Goal: Task Accomplishment & Management: Manage account settings

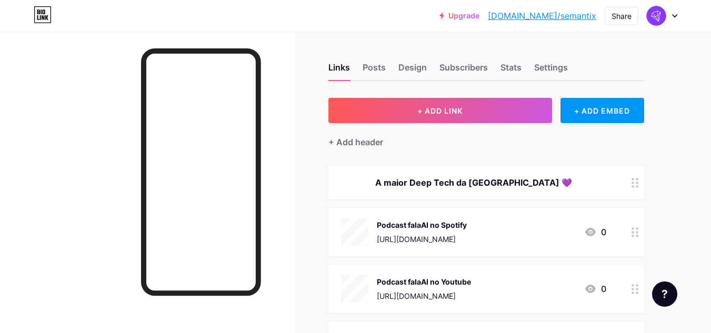
click at [675, 18] on div at bounding box center [662, 15] width 31 height 19
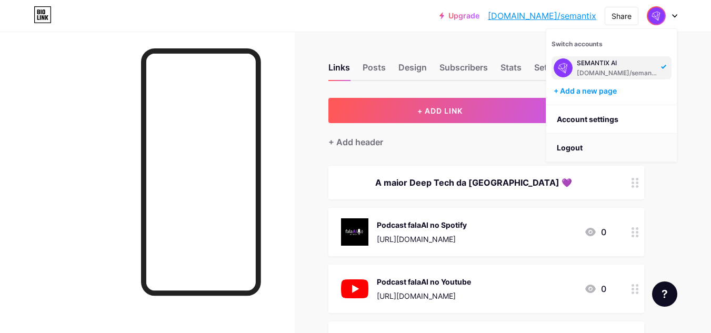
click at [571, 144] on li "Logout" at bounding box center [611, 148] width 131 height 28
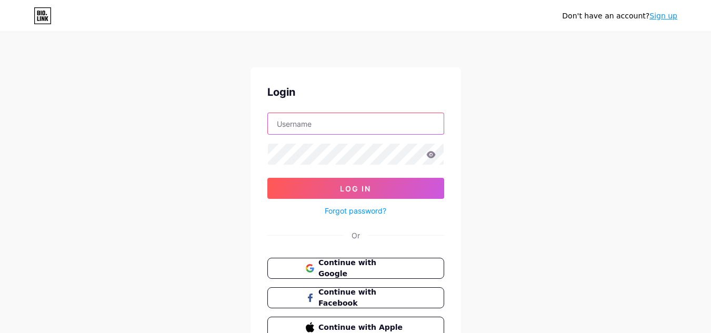
type input "[EMAIL_ADDRESS][DOMAIN_NAME]"
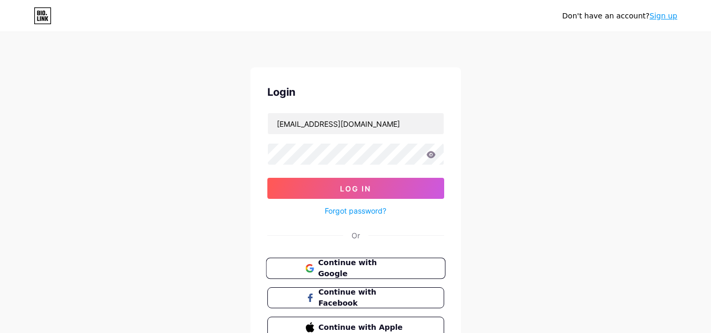
click at [371, 272] on span "Continue with Google" at bounding box center [362, 268] width 88 height 23
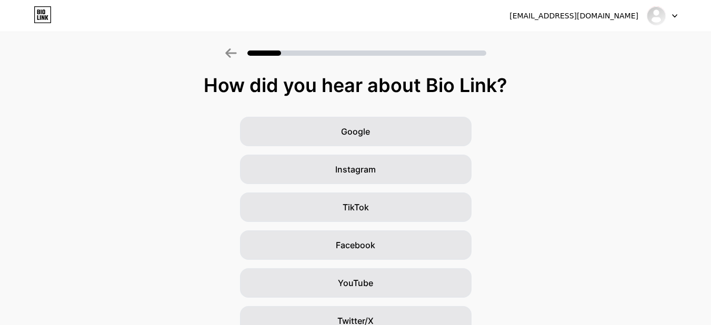
scroll to position [128, 0]
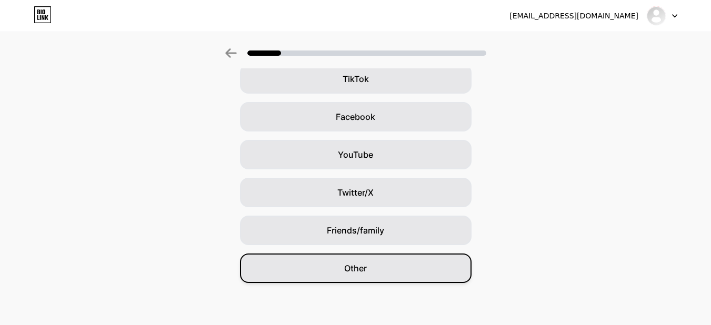
click at [420, 274] on div "Other" at bounding box center [356, 268] width 232 height 29
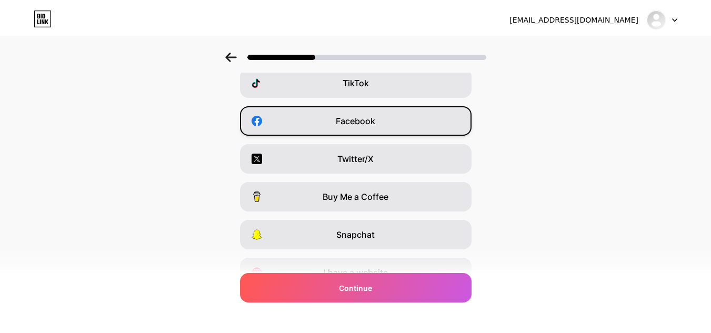
scroll to position [0, 0]
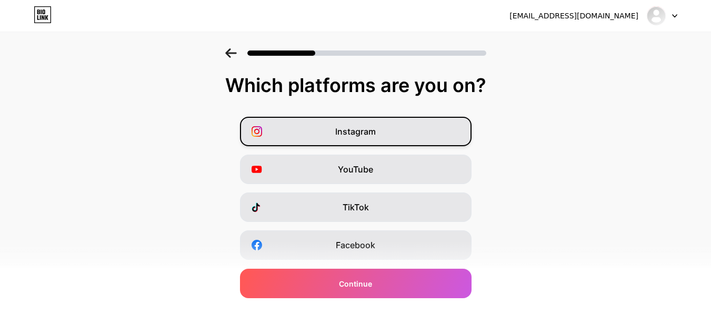
click at [450, 134] on div "Instagram" at bounding box center [356, 131] width 232 height 29
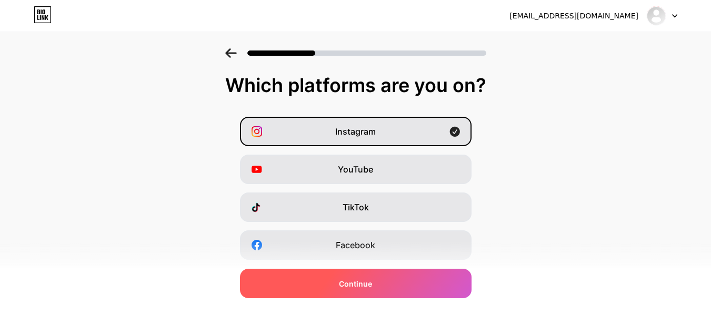
click at [415, 281] on div "Continue" at bounding box center [356, 283] width 232 height 29
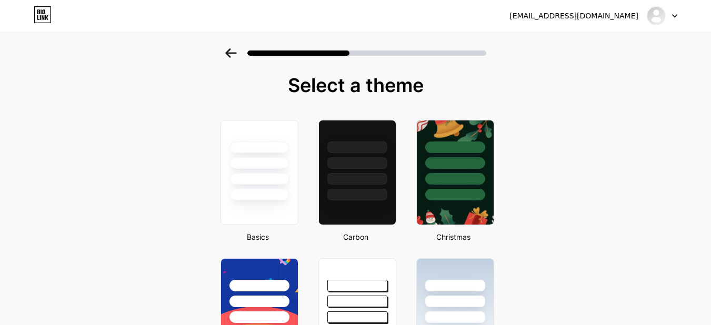
click at [675, 13] on div at bounding box center [662, 15] width 31 height 19
click at [643, 46] on li "Logout" at bounding box center [611, 43] width 131 height 28
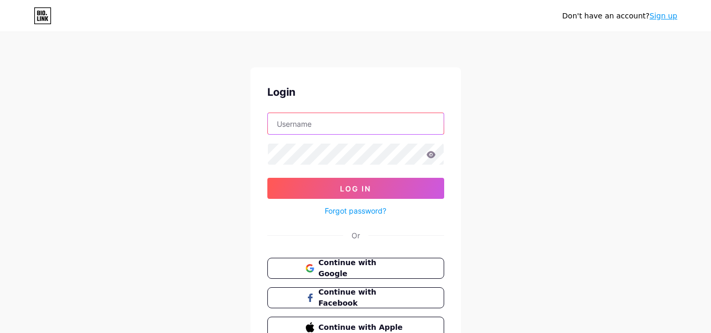
type input "[EMAIL_ADDRESS][DOMAIN_NAME]"
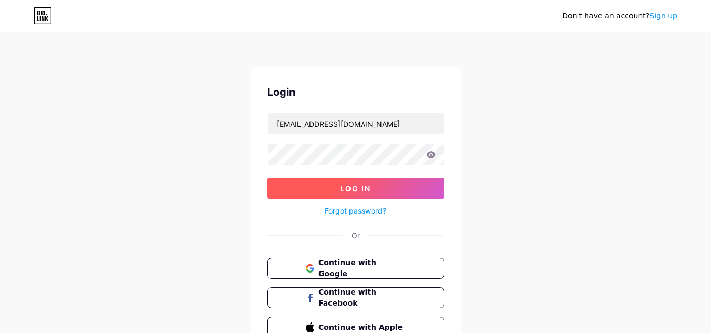
click at [383, 179] on button "Log In" at bounding box center [355, 188] width 177 height 21
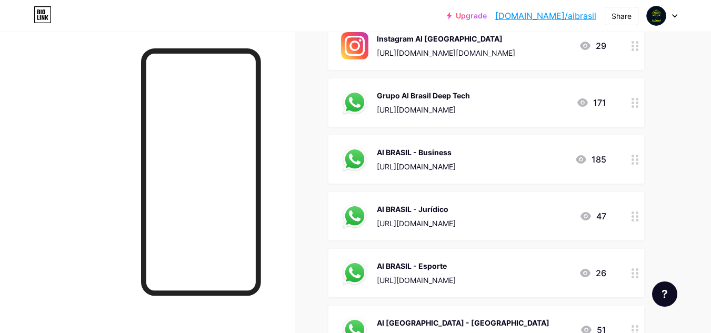
scroll to position [421, 0]
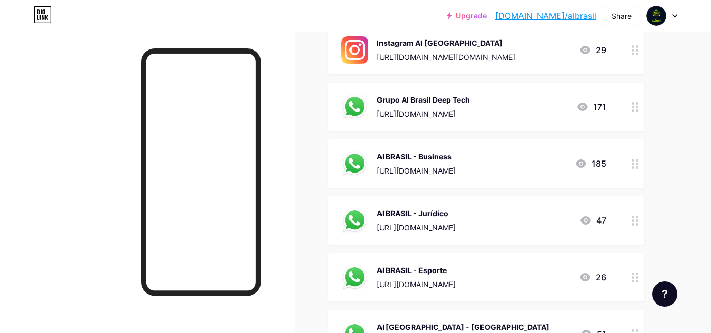
click at [571, 222] on div "AI BRASIL - Jurídico [URL][DOMAIN_NAME] 47" at bounding box center [473, 220] width 265 height 27
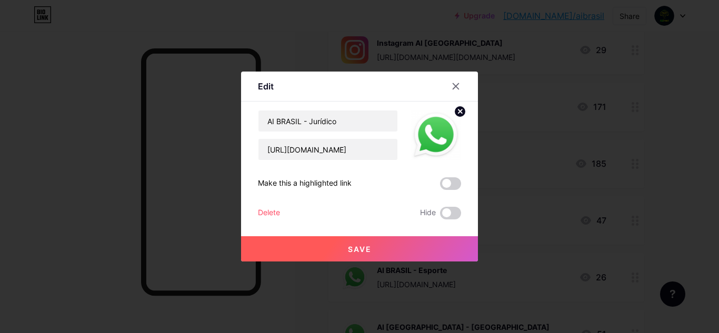
click at [271, 212] on div "Delete" at bounding box center [269, 213] width 22 height 13
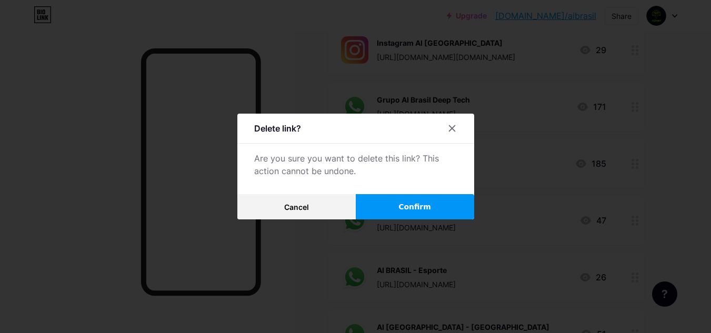
click at [424, 206] on span "Confirm" at bounding box center [414, 207] width 33 height 11
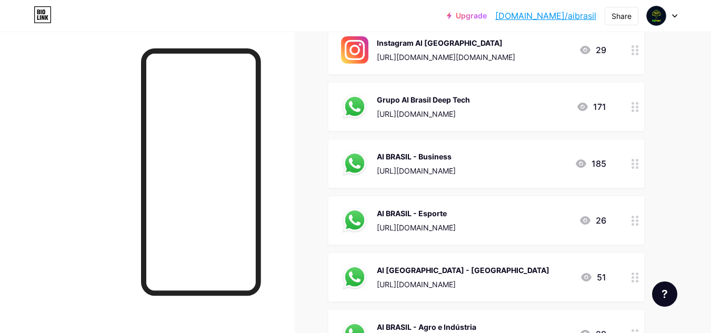
click at [431, 225] on div "[URL][DOMAIN_NAME]" at bounding box center [416, 227] width 79 height 11
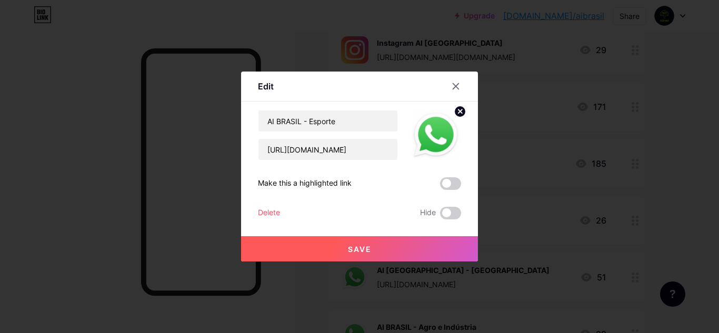
click at [277, 210] on div "Delete" at bounding box center [269, 213] width 22 height 13
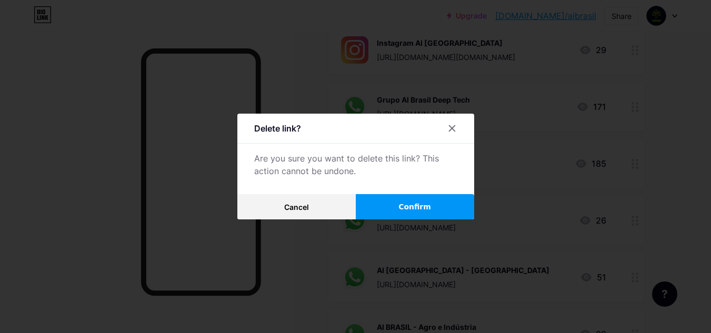
click at [389, 209] on button "Confirm" at bounding box center [415, 206] width 118 height 25
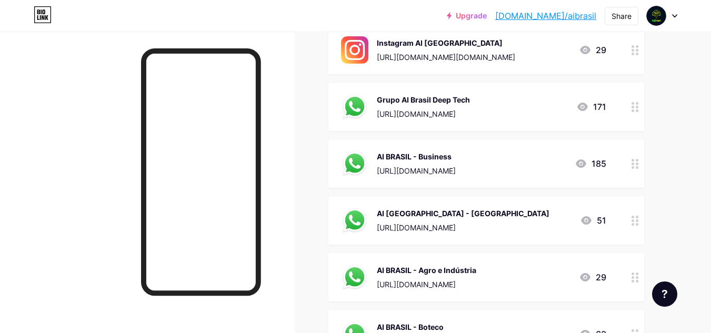
click at [477, 221] on div "AI [GEOGRAPHIC_DATA] - [GEOGRAPHIC_DATA] [URL][DOMAIN_NAME]" at bounding box center [463, 220] width 173 height 27
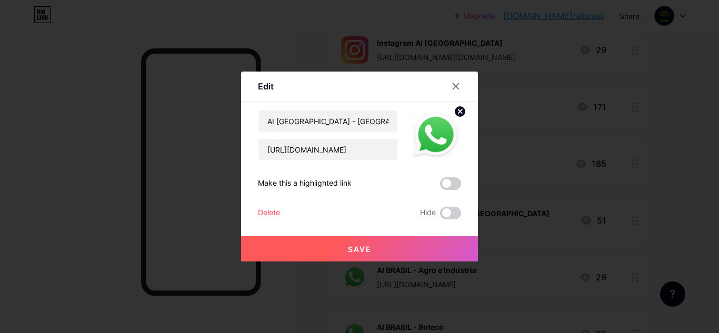
click at [270, 216] on div "Delete" at bounding box center [269, 213] width 22 height 13
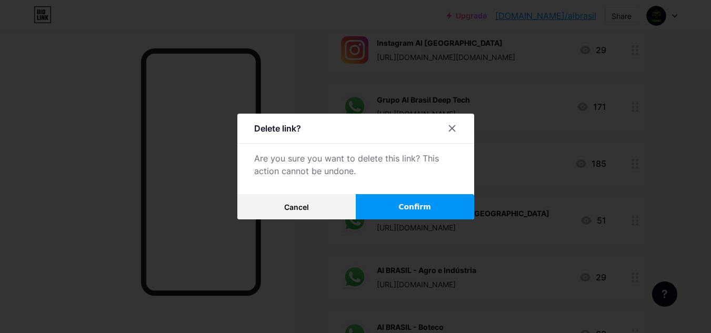
click at [444, 211] on button "Confirm" at bounding box center [415, 206] width 118 height 25
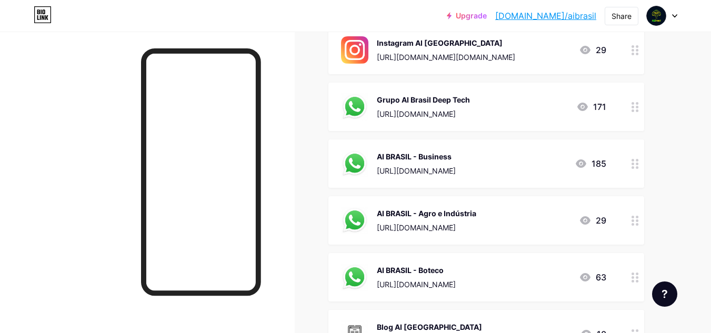
click at [476, 216] on div "AI BRASIL - Agro e Indústria" at bounding box center [426, 213] width 99 height 11
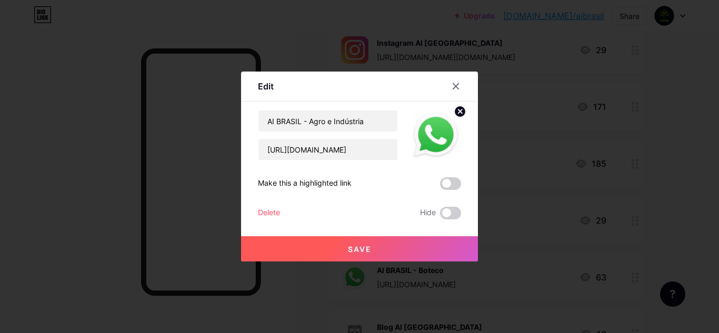
click at [274, 211] on div "Delete" at bounding box center [269, 213] width 22 height 13
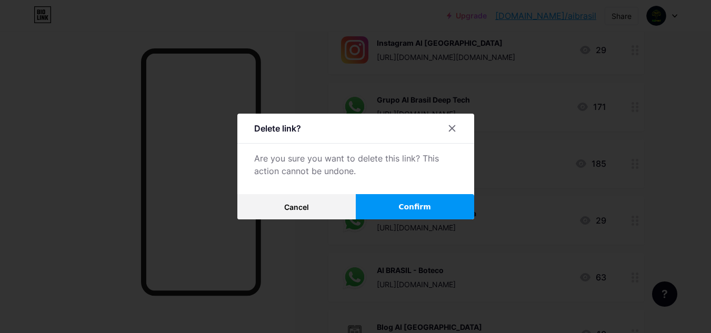
click at [412, 215] on button "Confirm" at bounding box center [415, 206] width 118 height 25
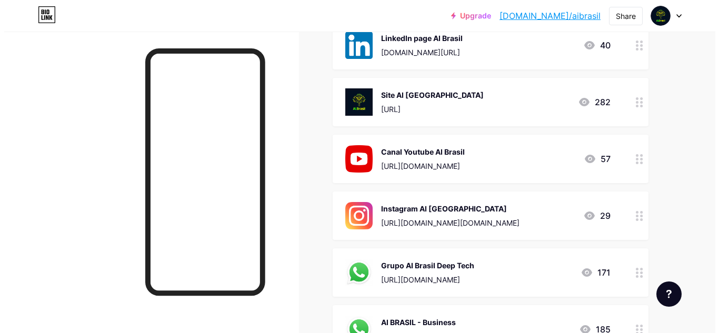
scroll to position [316, 0]
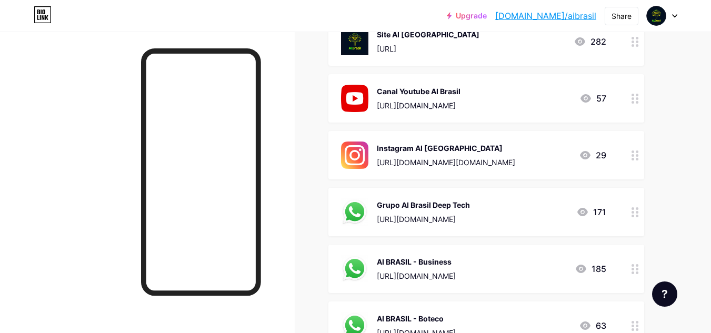
click at [591, 214] on div "171" at bounding box center [591, 212] width 30 height 13
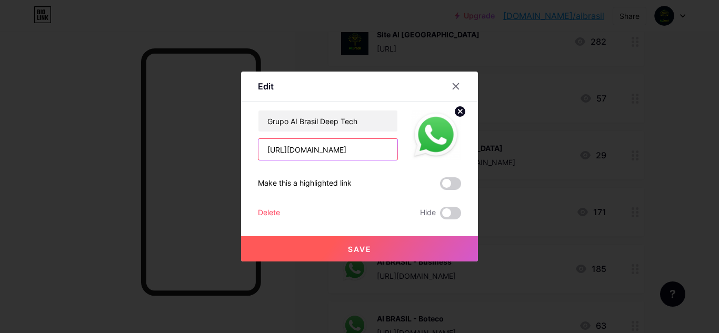
click at [350, 150] on input "[URL][DOMAIN_NAME]" at bounding box center [327, 149] width 139 height 21
paste input "✅"
type input "✅"
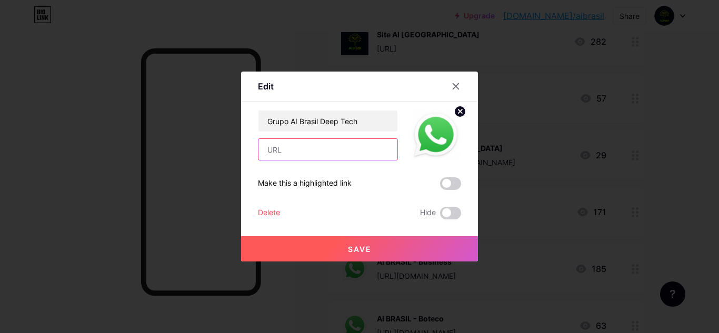
paste input "[URL][DOMAIN_NAME]"
type input "[URL][DOMAIN_NAME]"
click at [365, 251] on span "Save" at bounding box center [360, 249] width 24 height 9
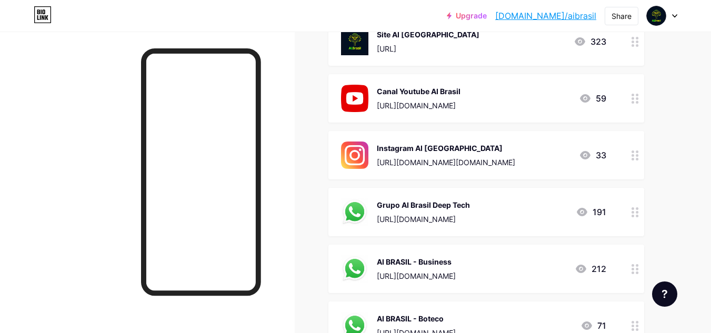
click at [456, 266] on div "AI BRASIL - Business" at bounding box center [416, 261] width 79 height 11
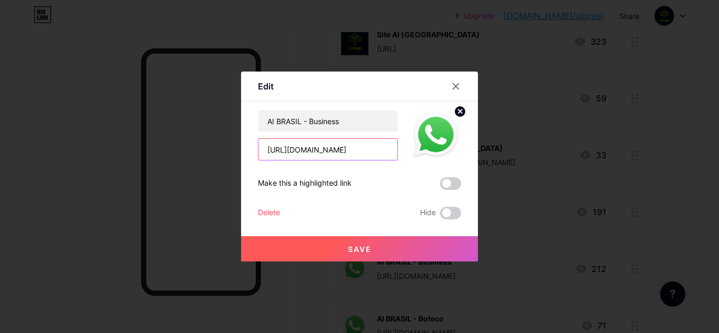
click at [347, 152] on input "[URL][DOMAIN_NAME]" at bounding box center [327, 149] width 139 height 21
paste input "DP5fN6Ew4wiBmp0p5GT9YQ"
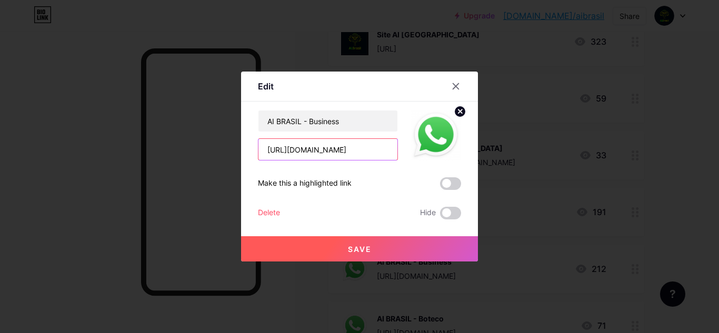
type input "[URL][DOMAIN_NAME]"
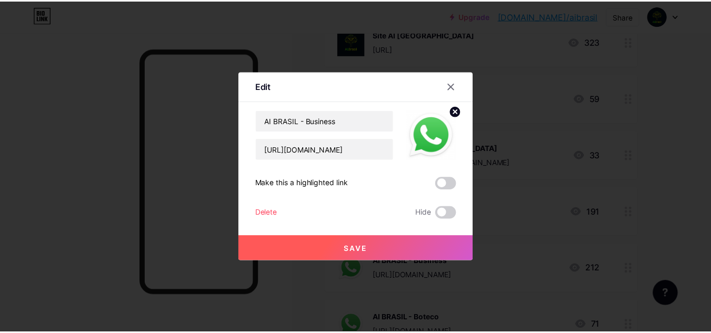
scroll to position [0, 0]
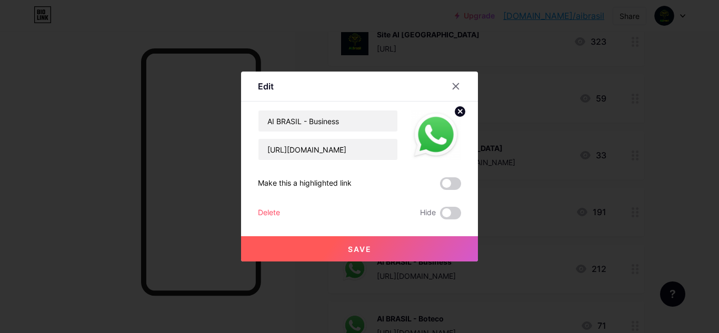
click at [394, 243] on button "Save" at bounding box center [359, 248] width 237 height 25
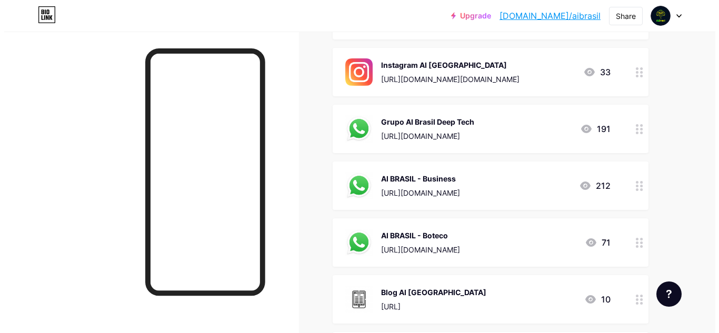
scroll to position [421, 0]
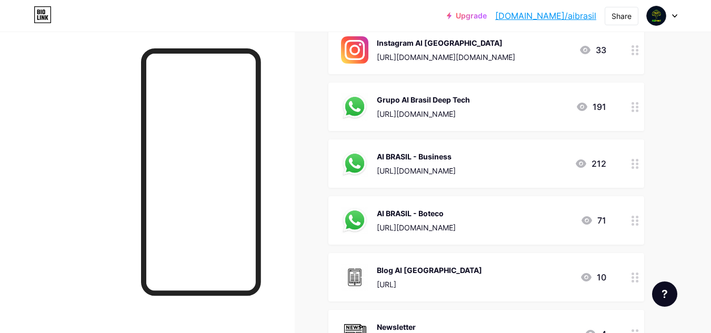
click at [456, 233] on div "AI BRASIL - Boteco [URL][DOMAIN_NAME]" at bounding box center [416, 220] width 79 height 27
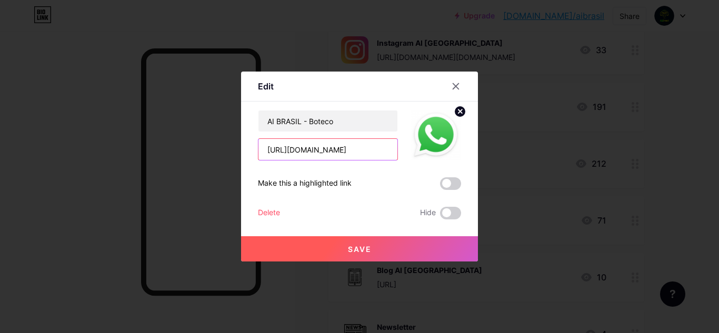
click at [344, 150] on input "[URL][DOMAIN_NAME]" at bounding box center [327, 149] width 139 height 21
paste input "Ui3pHaT0OUJhTQZc1hDRe"
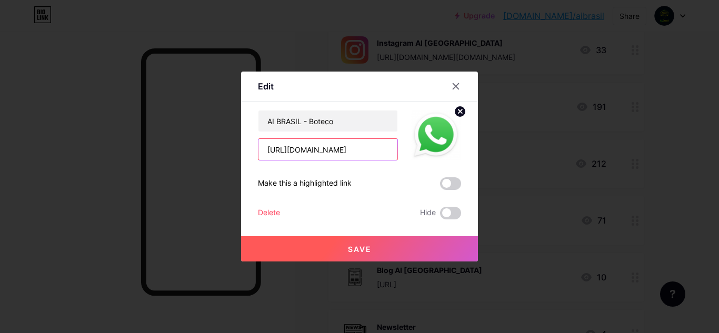
type input "[URL][DOMAIN_NAME]"
click at [399, 246] on button "Save" at bounding box center [359, 248] width 237 height 25
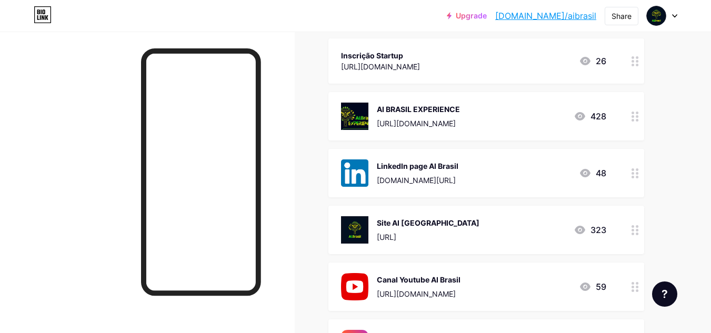
scroll to position [0, 0]
